Goal: Information Seeking & Learning: Learn about a topic

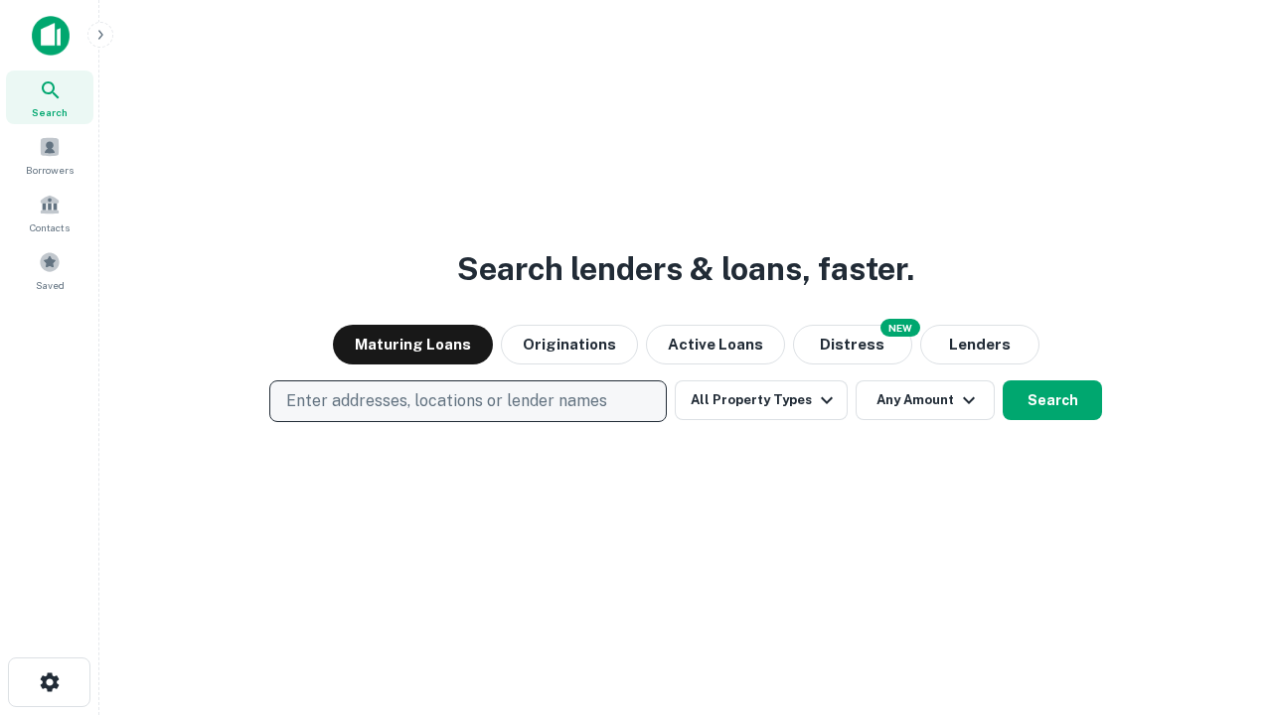
click at [467, 401] on p "Enter addresses, locations or lender names" at bounding box center [446, 401] width 321 height 24
type input "**********"
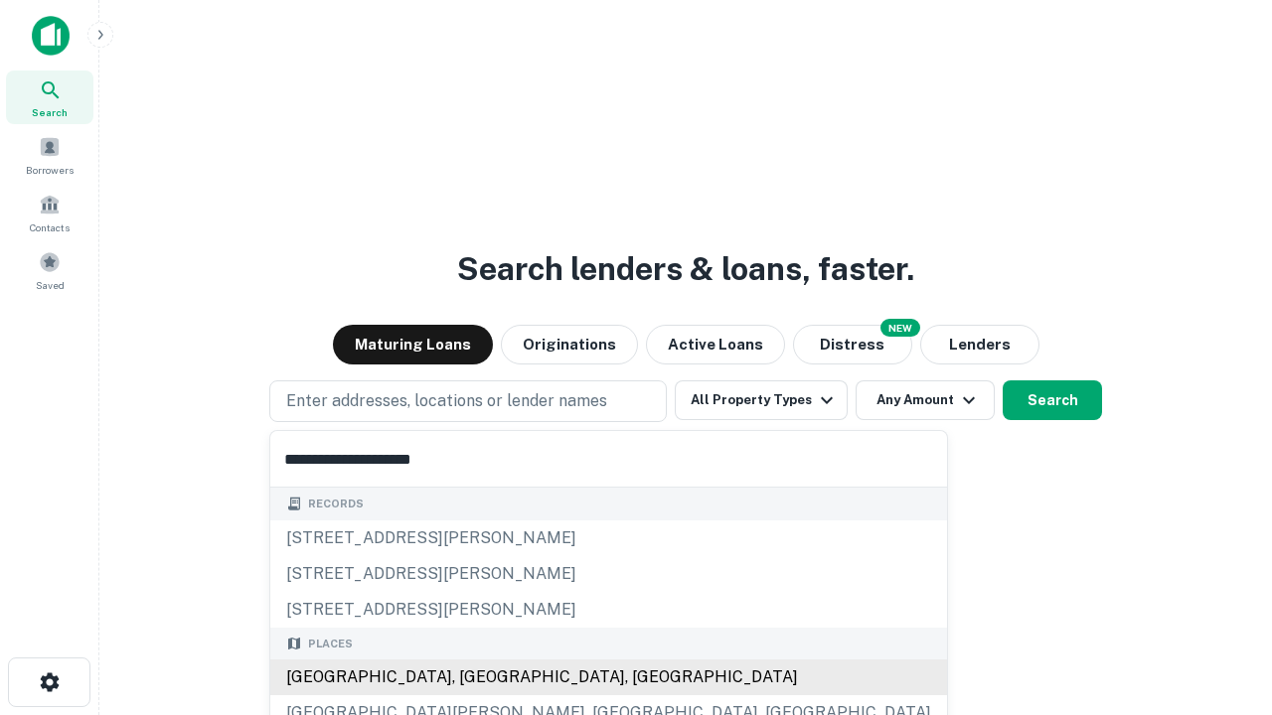
click at [475, 678] on div "[GEOGRAPHIC_DATA], [GEOGRAPHIC_DATA], [GEOGRAPHIC_DATA]" at bounding box center [608, 678] width 677 height 36
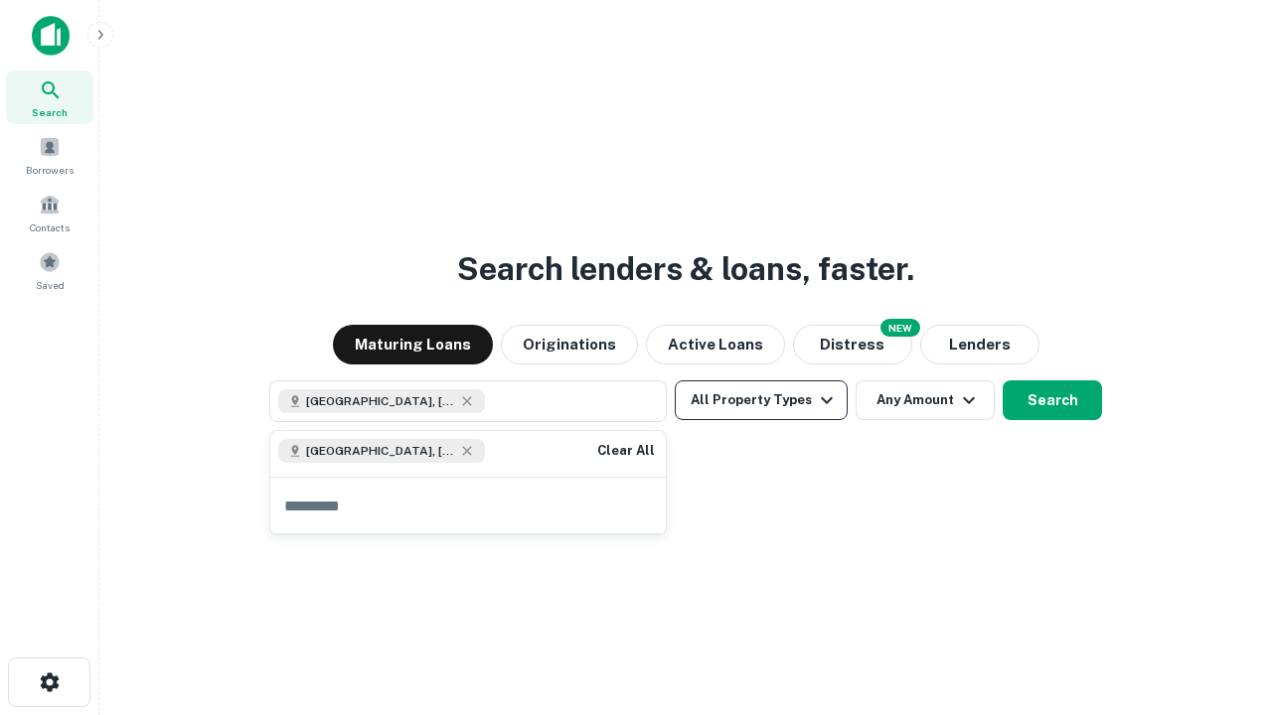
click at [761, 400] on button "All Property Types" at bounding box center [761, 400] width 173 height 40
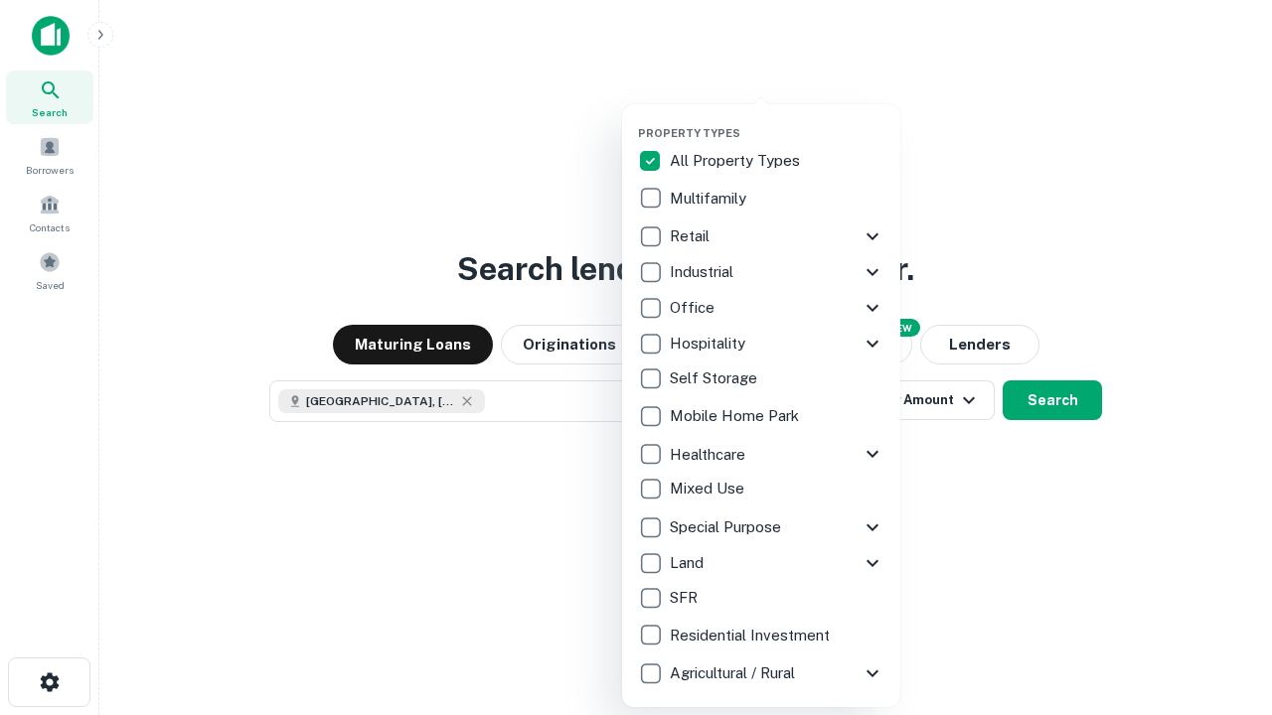
click at [777, 120] on button "button" at bounding box center [777, 120] width 278 height 1
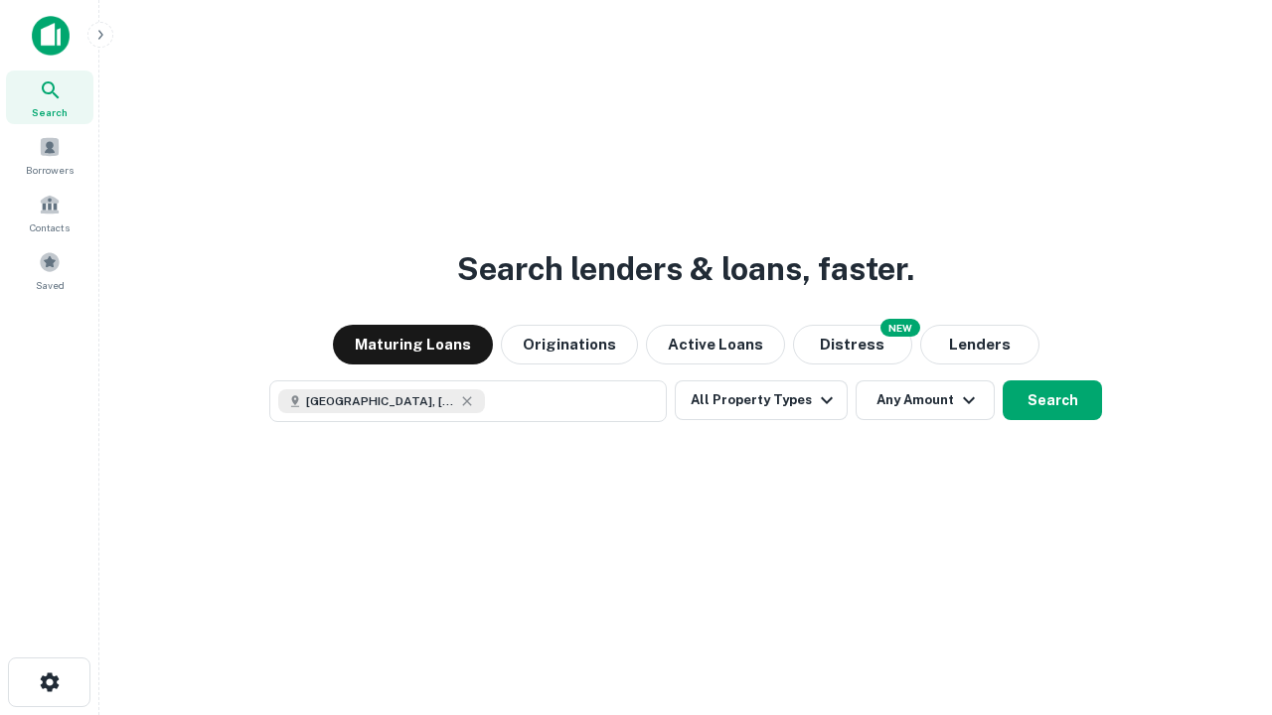
scroll to position [32, 0]
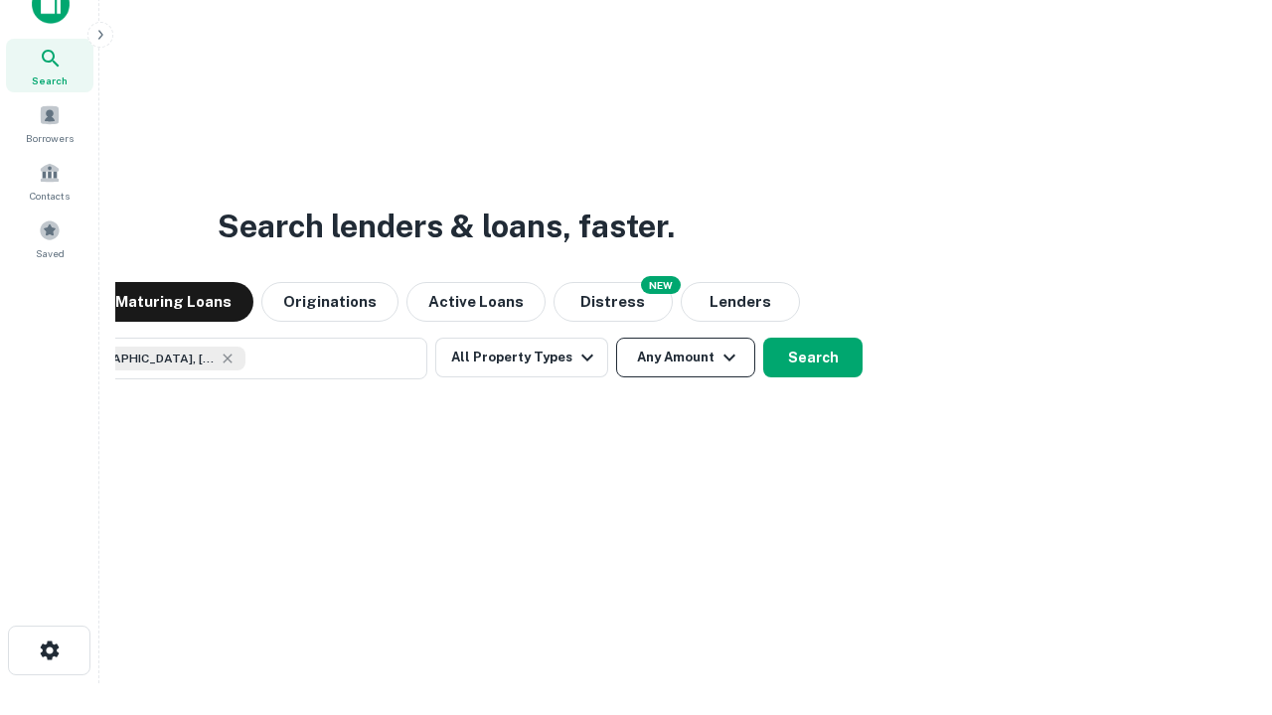
click at [616, 338] on button "Any Amount" at bounding box center [685, 358] width 139 height 40
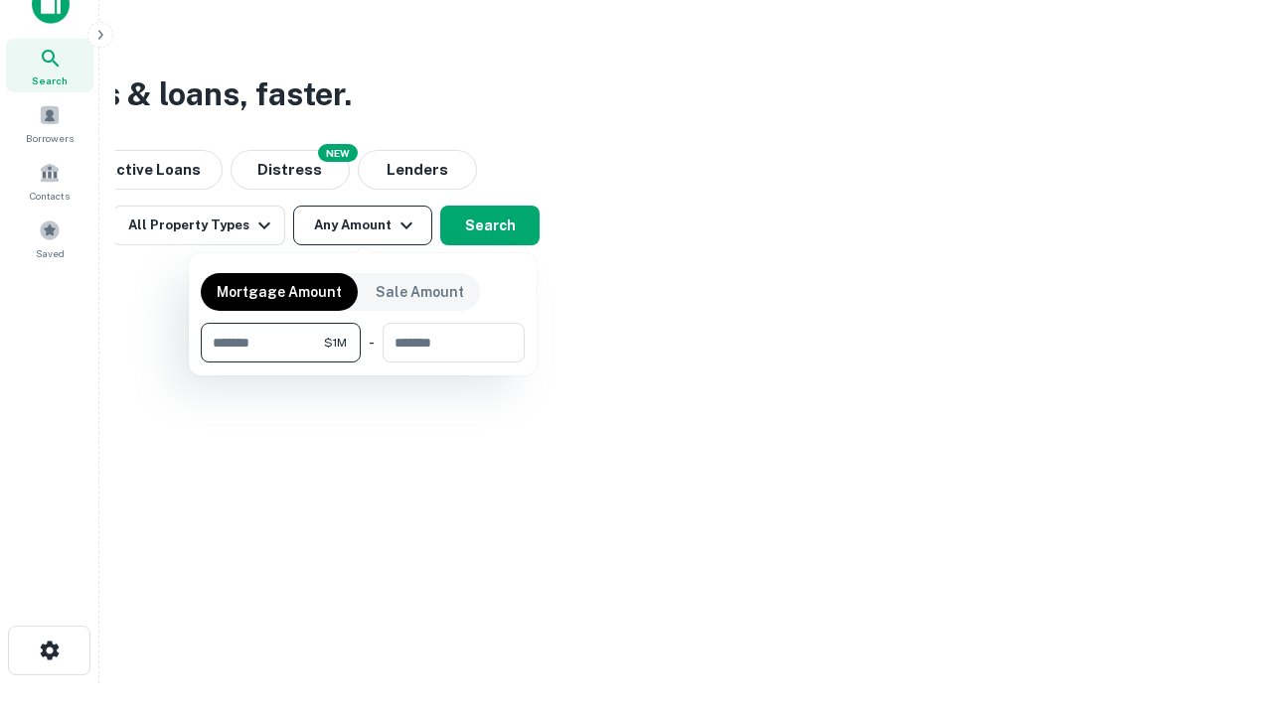
type input "*******"
click at [363, 363] on button "button" at bounding box center [363, 363] width 324 height 1
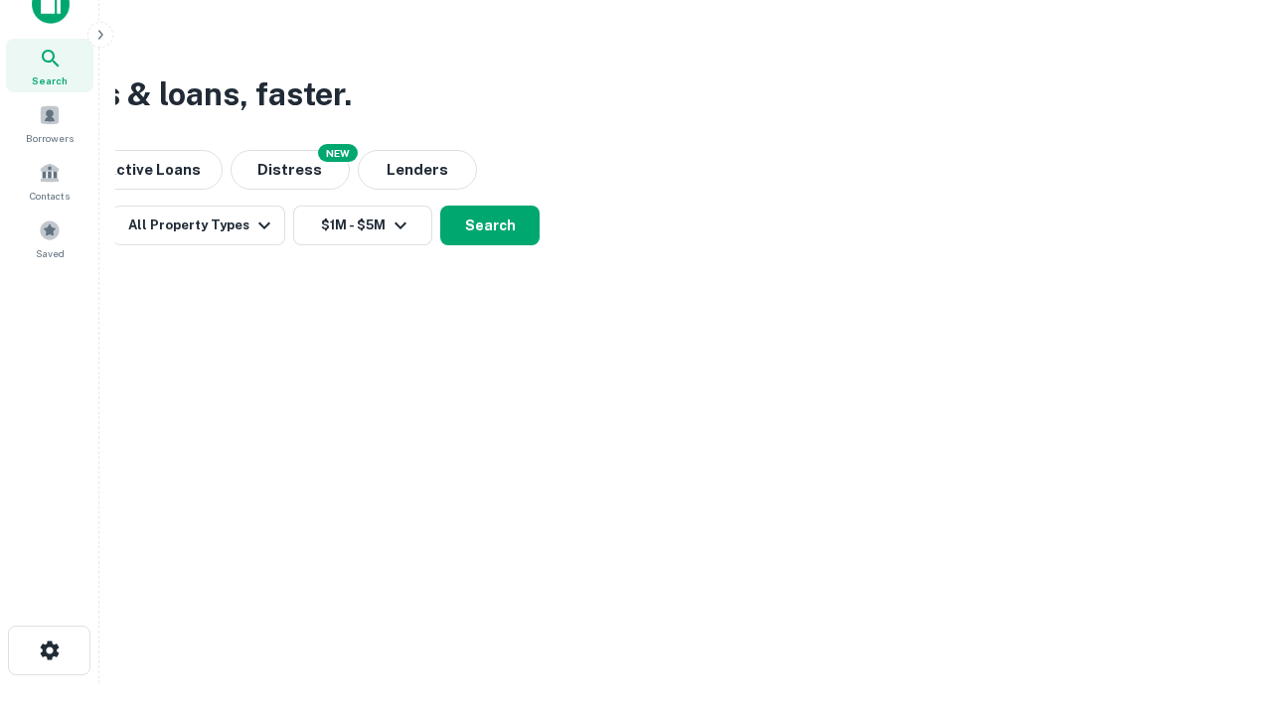
scroll to position [32, 0]
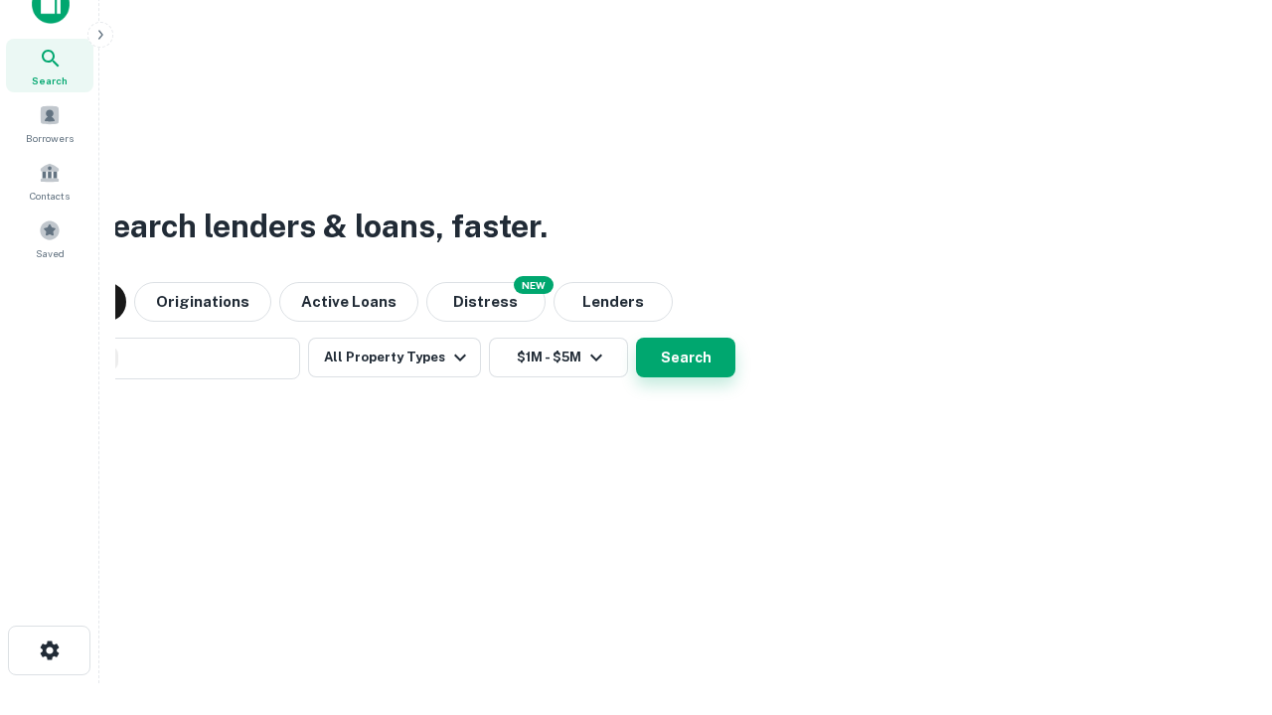
click at [636, 338] on button "Search" at bounding box center [685, 358] width 99 height 40
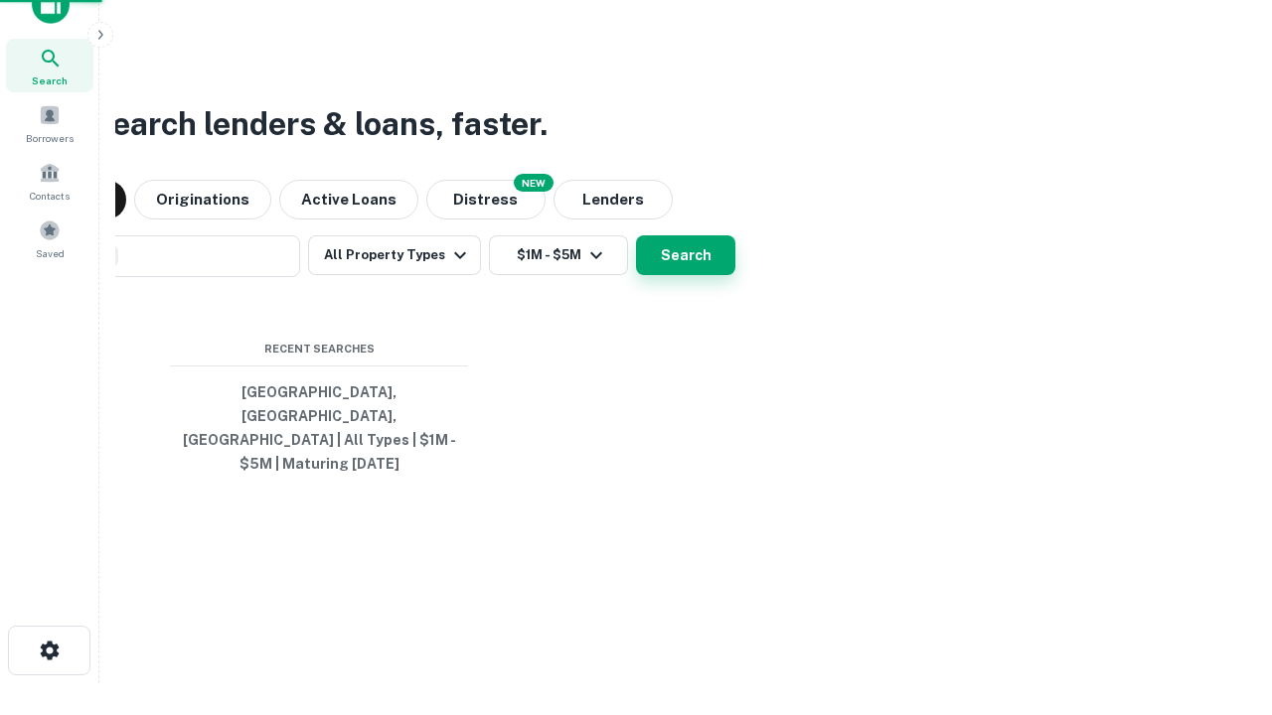
scroll to position [65, 562]
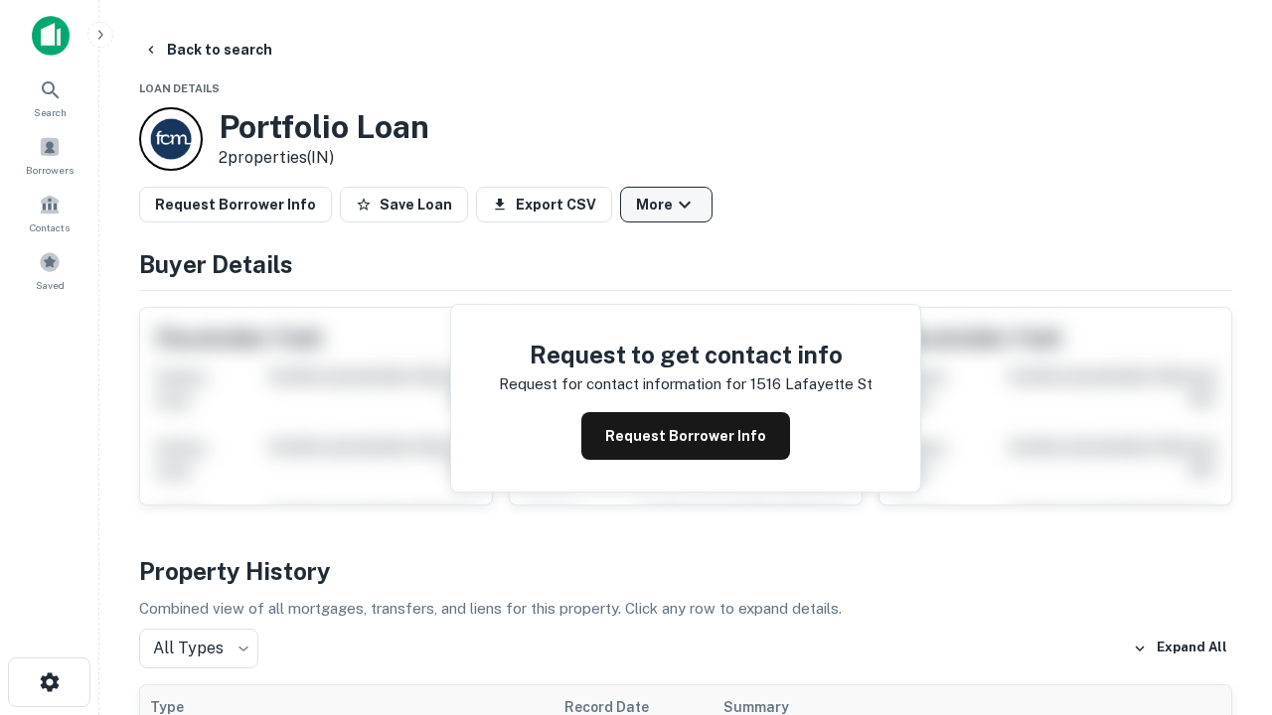
click at [666, 205] on button "More" at bounding box center [666, 205] width 92 height 36
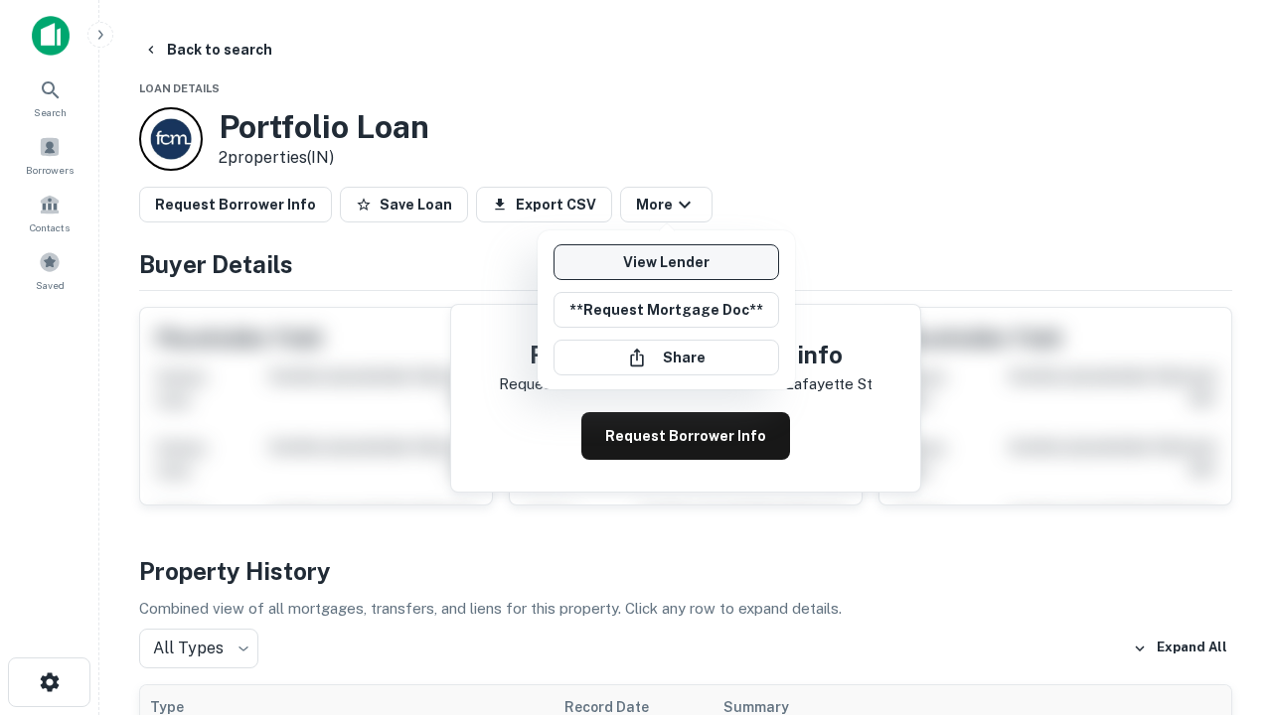
click at [666, 262] on link "View Lender" at bounding box center [666, 262] width 226 height 36
